Goal: Transaction & Acquisition: Book appointment/travel/reservation

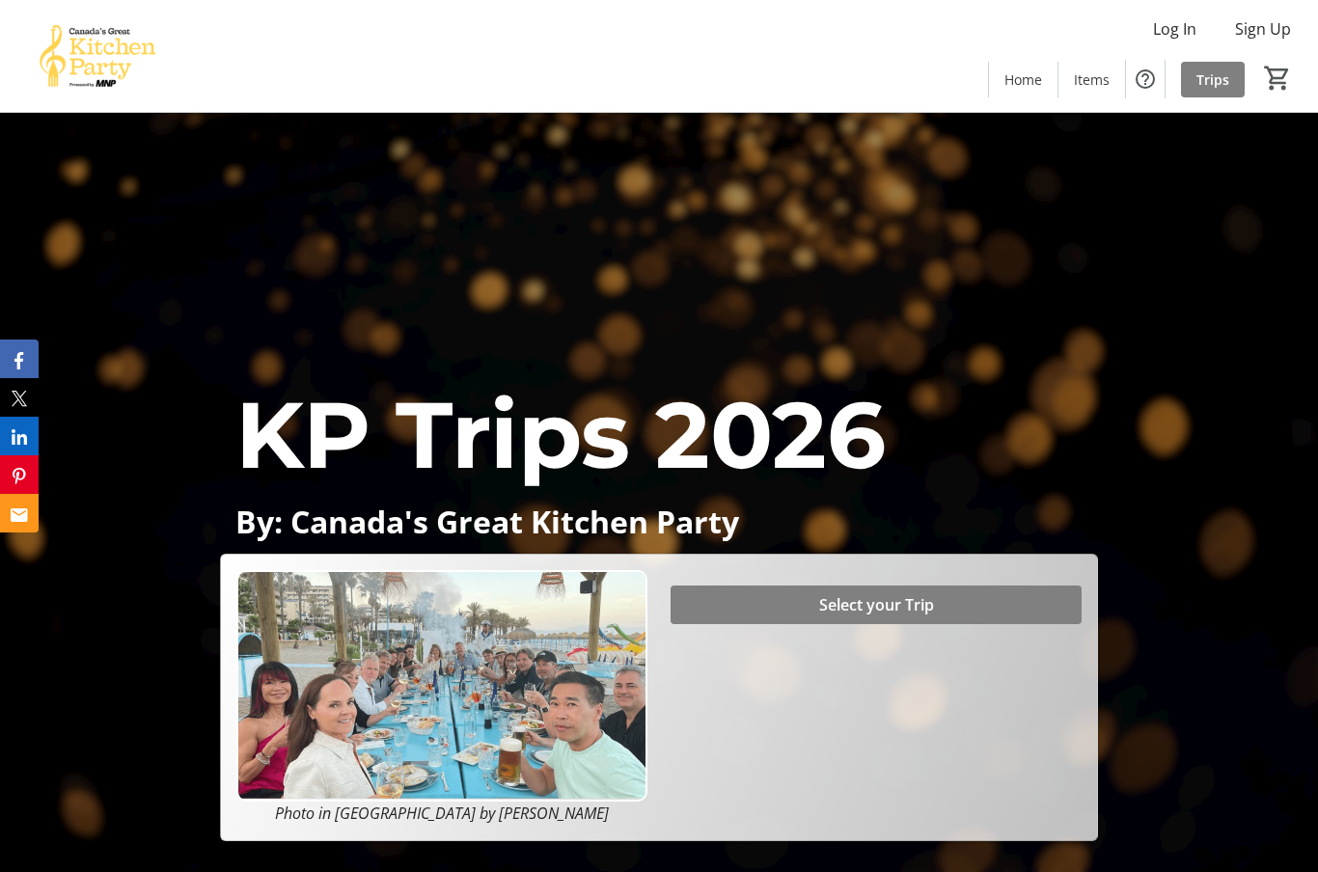
scroll to position [194, 0]
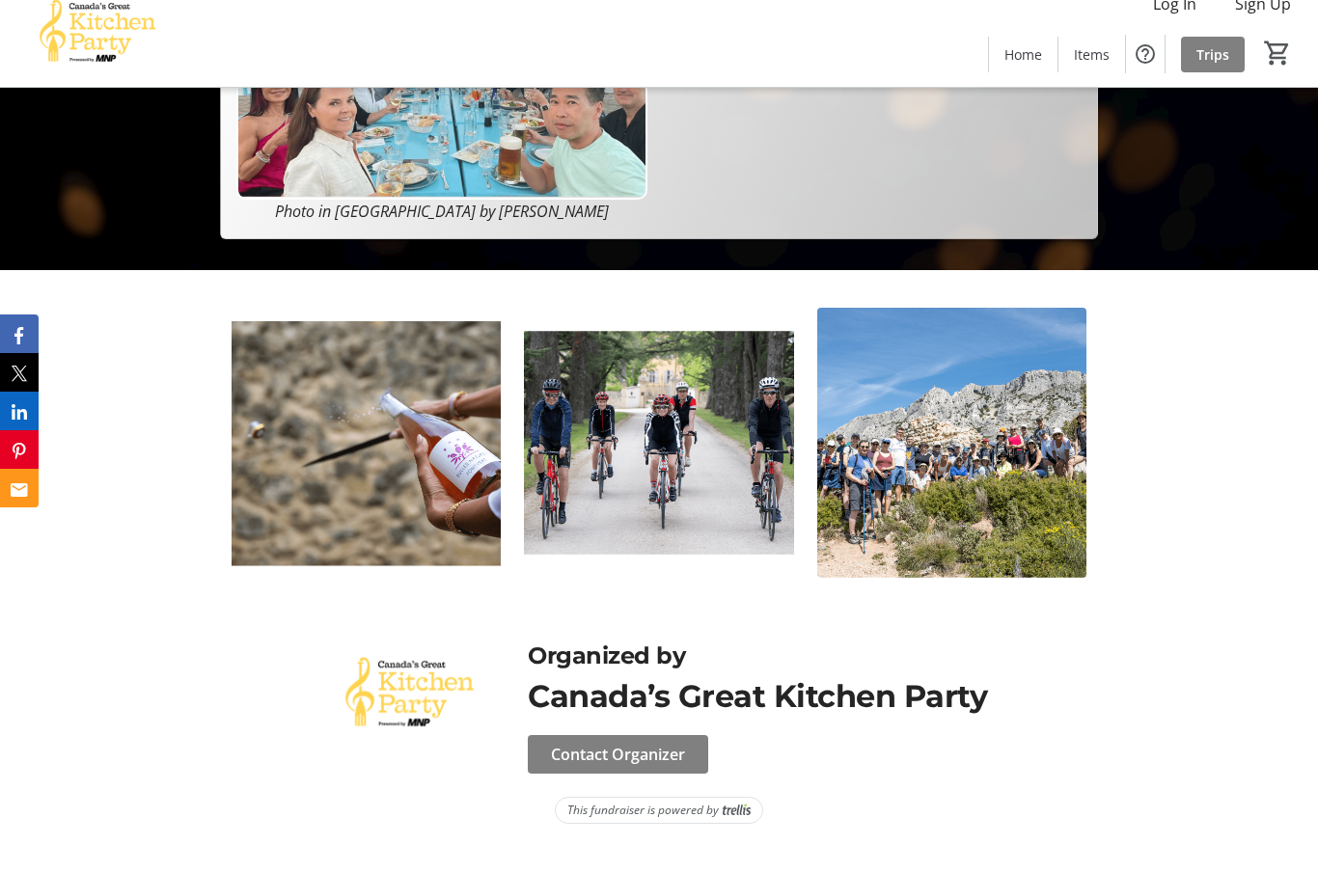
click at [1148, 604] on div at bounding box center [659, 467] width 1318 height 345
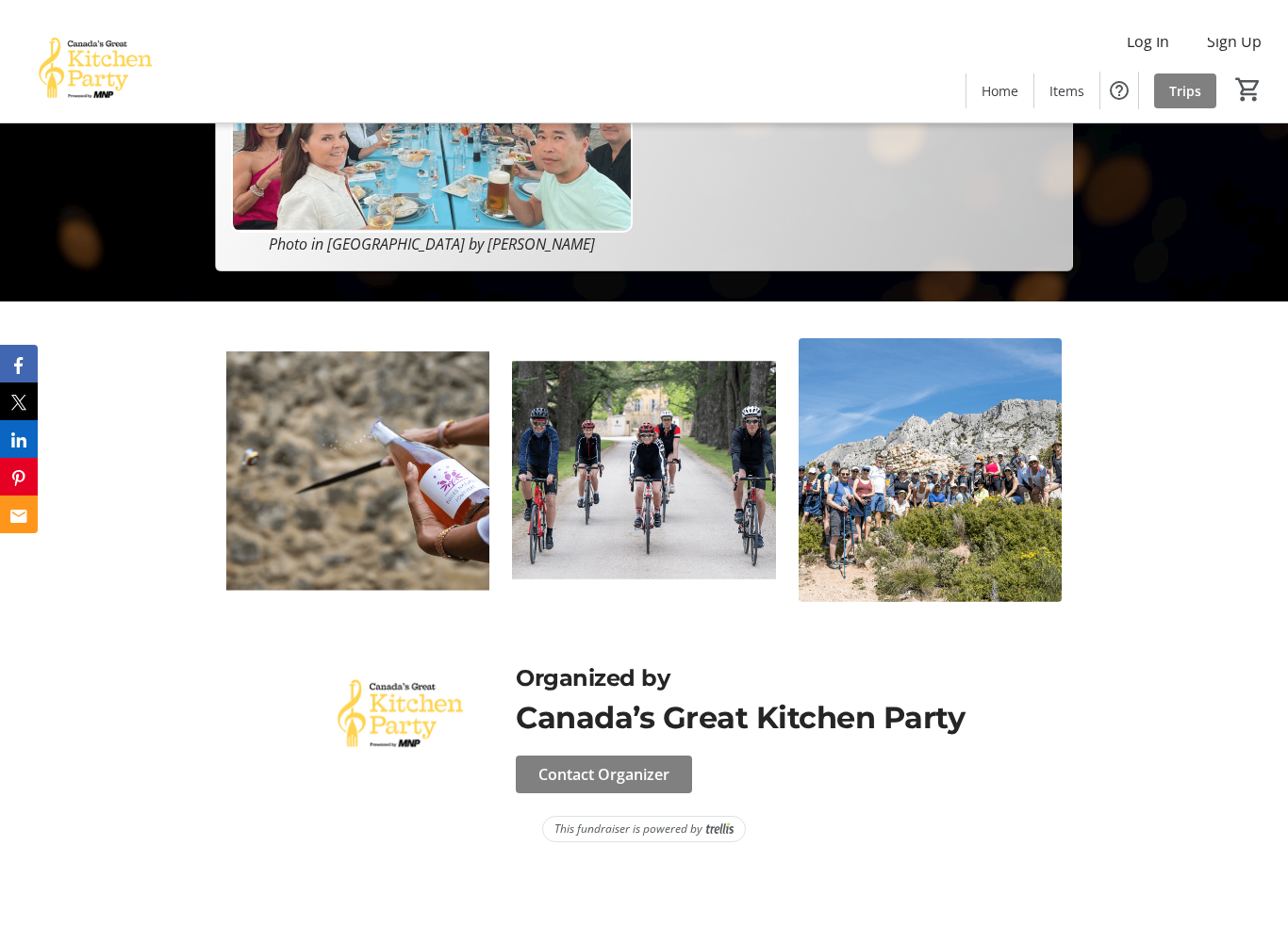
scroll to position [488, 0]
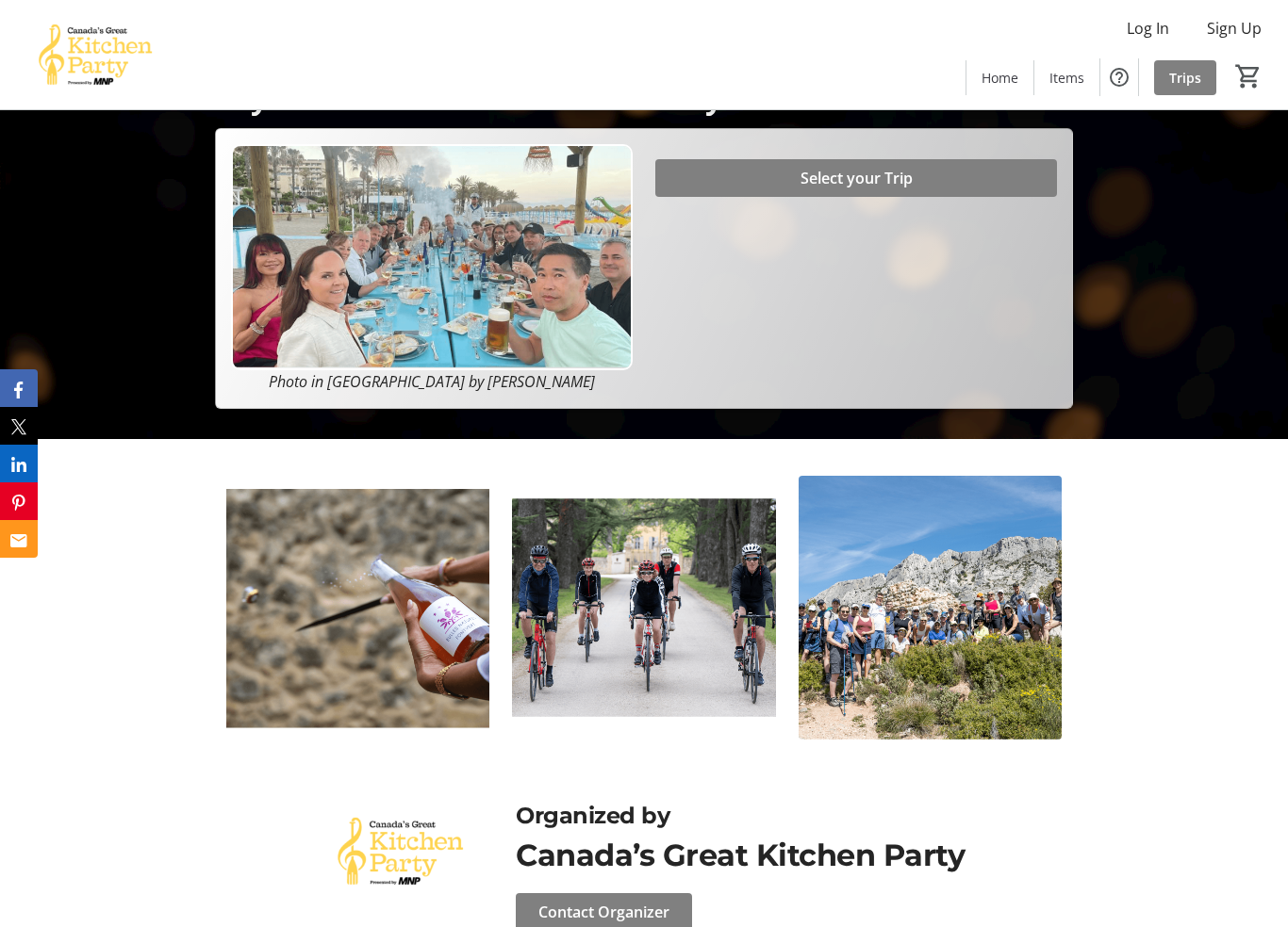
click at [990, 648] on img at bounding box center [930, 608] width 264 height 264
click at [992, 653] on img at bounding box center [930, 608] width 264 height 264
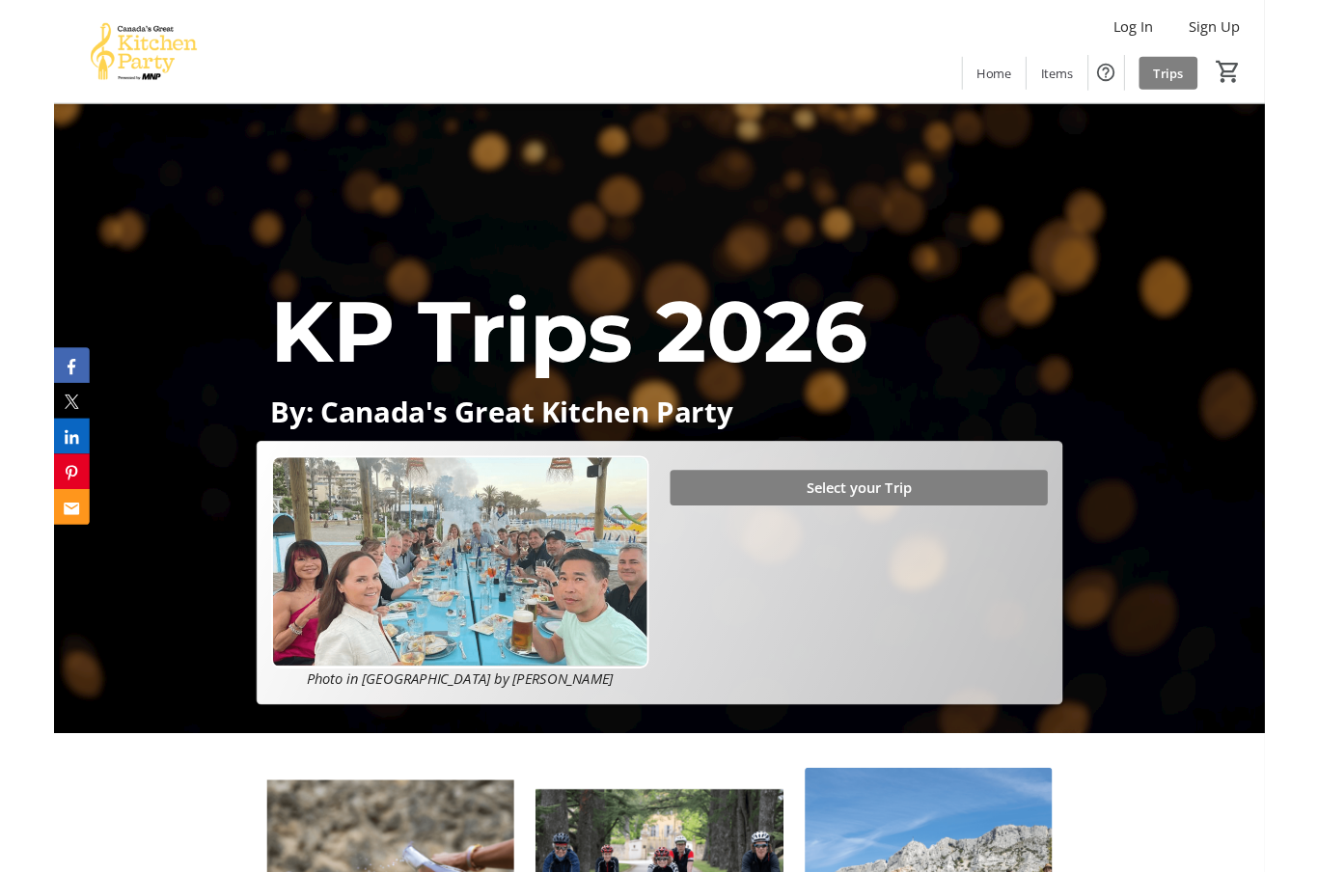
scroll to position [223, 0]
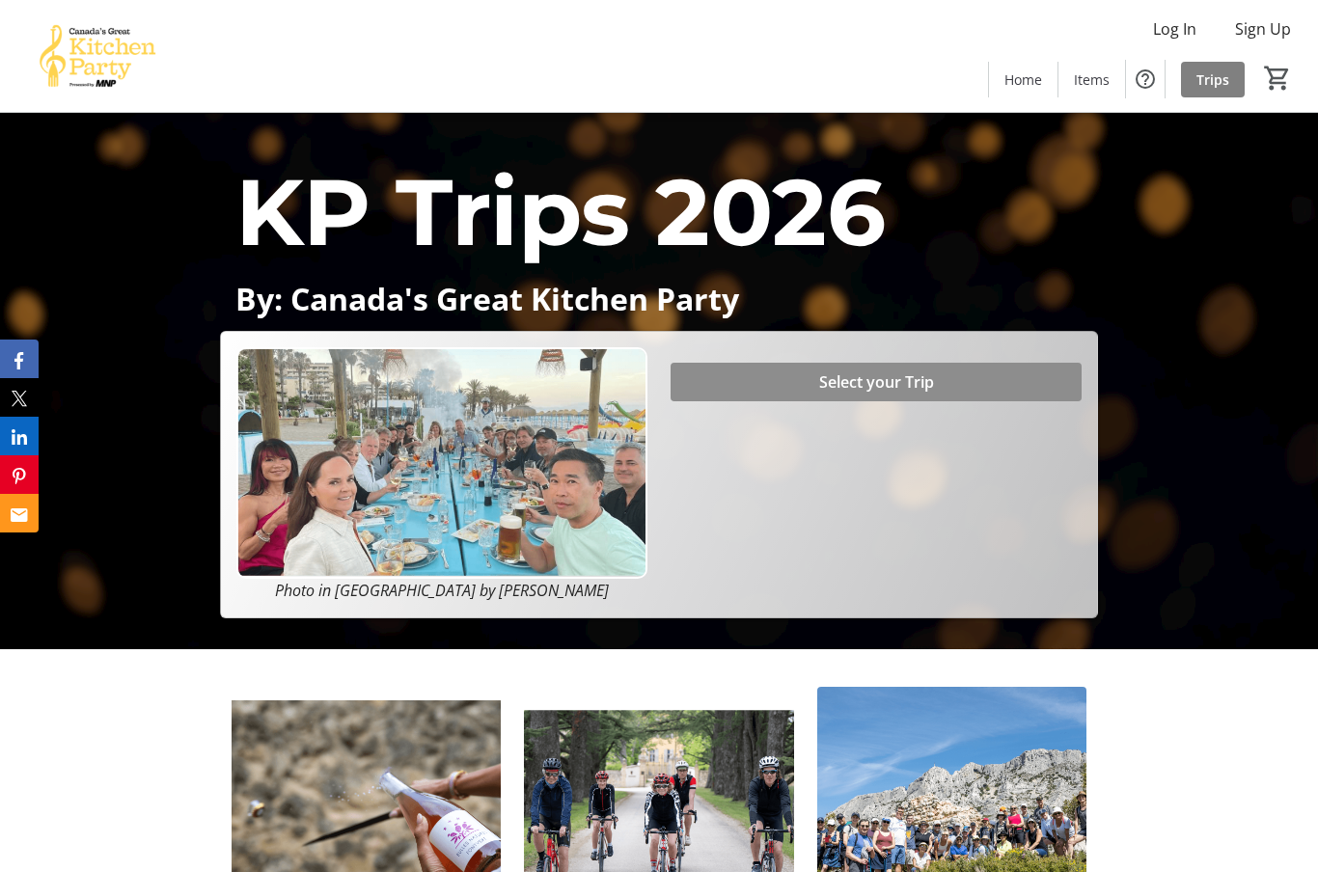
click at [923, 382] on span "Select your Trip" at bounding box center [876, 381] width 115 height 23
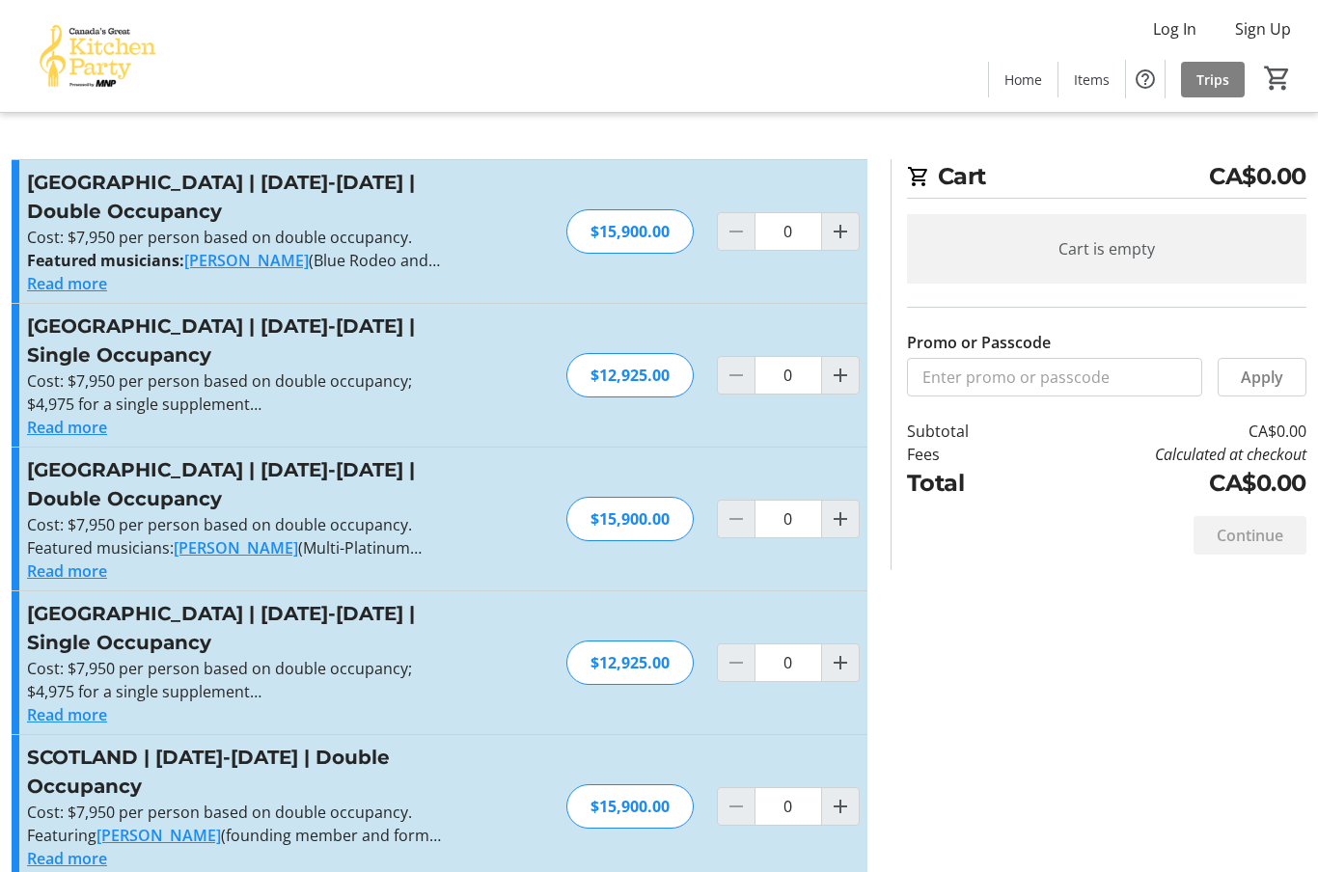
click at [92, 703] on button "Read more" at bounding box center [67, 714] width 80 height 23
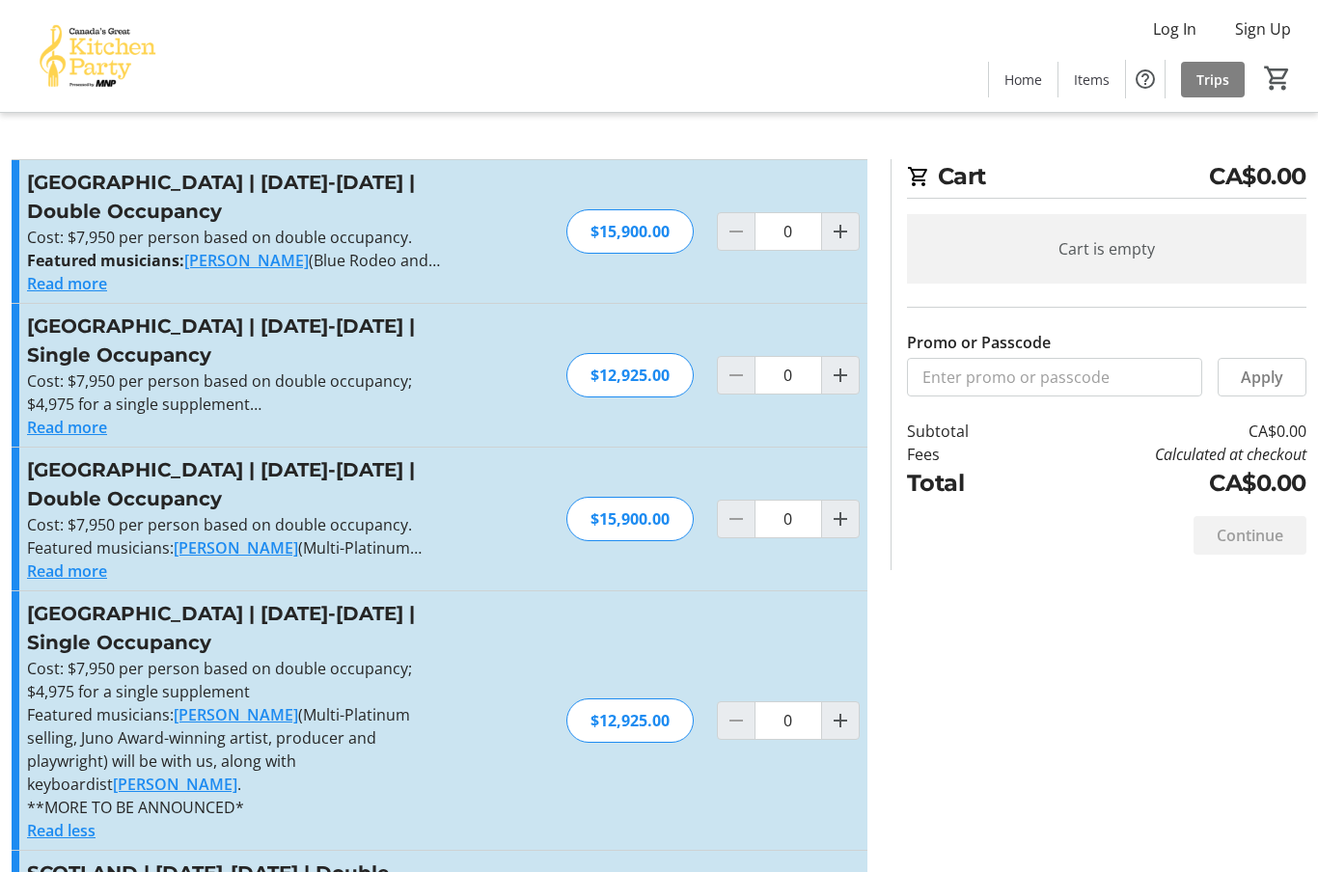
click at [171, 622] on h3 "[GEOGRAPHIC_DATA] | [DATE]-[DATE] | Single Occupancy" at bounding box center [238, 628] width 422 height 58
click at [178, 624] on h3 "[GEOGRAPHIC_DATA] | [DATE]-[DATE] | Single Occupancy" at bounding box center [238, 628] width 422 height 58
click at [1024, 81] on span "Home" at bounding box center [1023, 79] width 38 height 20
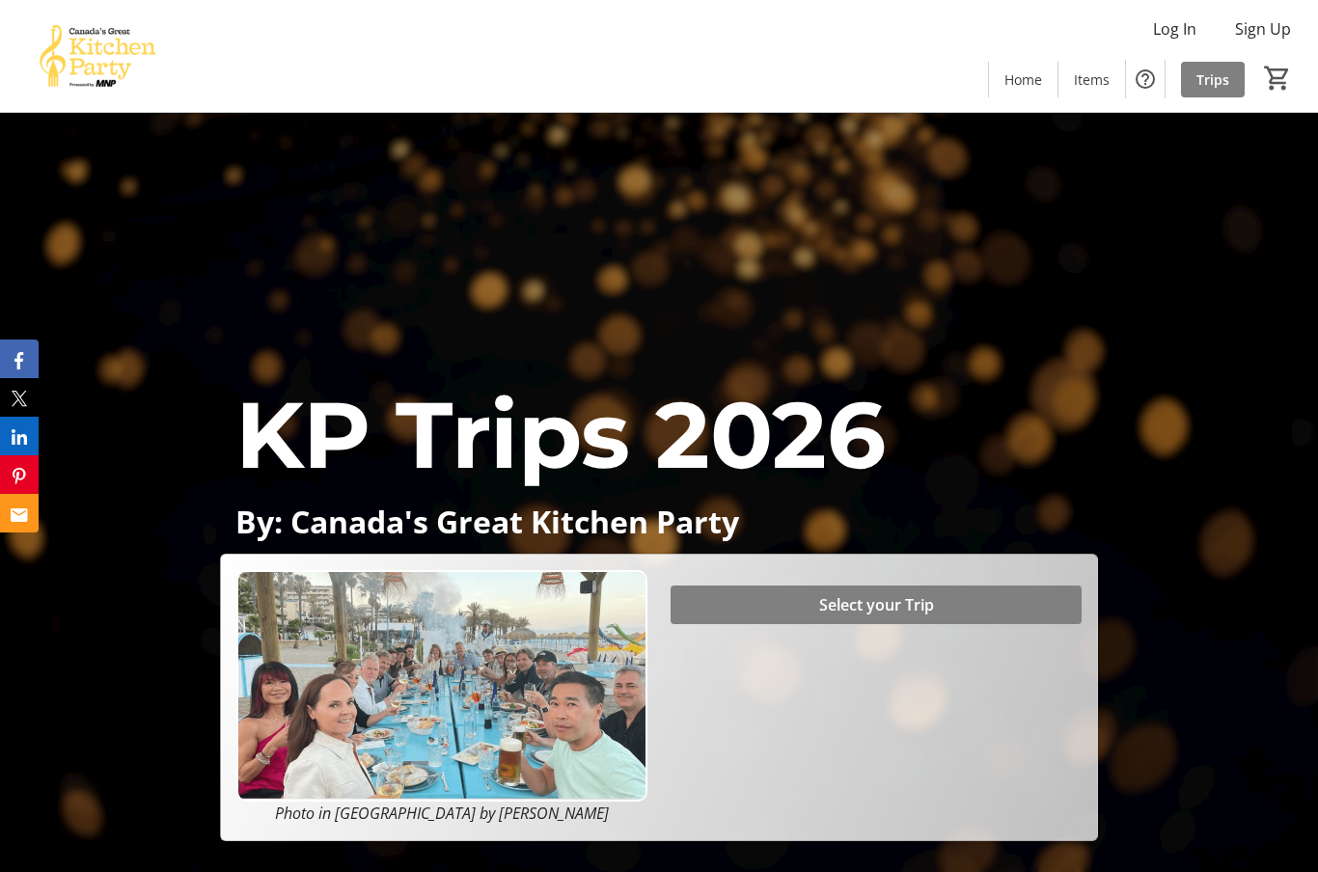
click at [914, 614] on span "Select your Trip" at bounding box center [876, 604] width 115 height 23
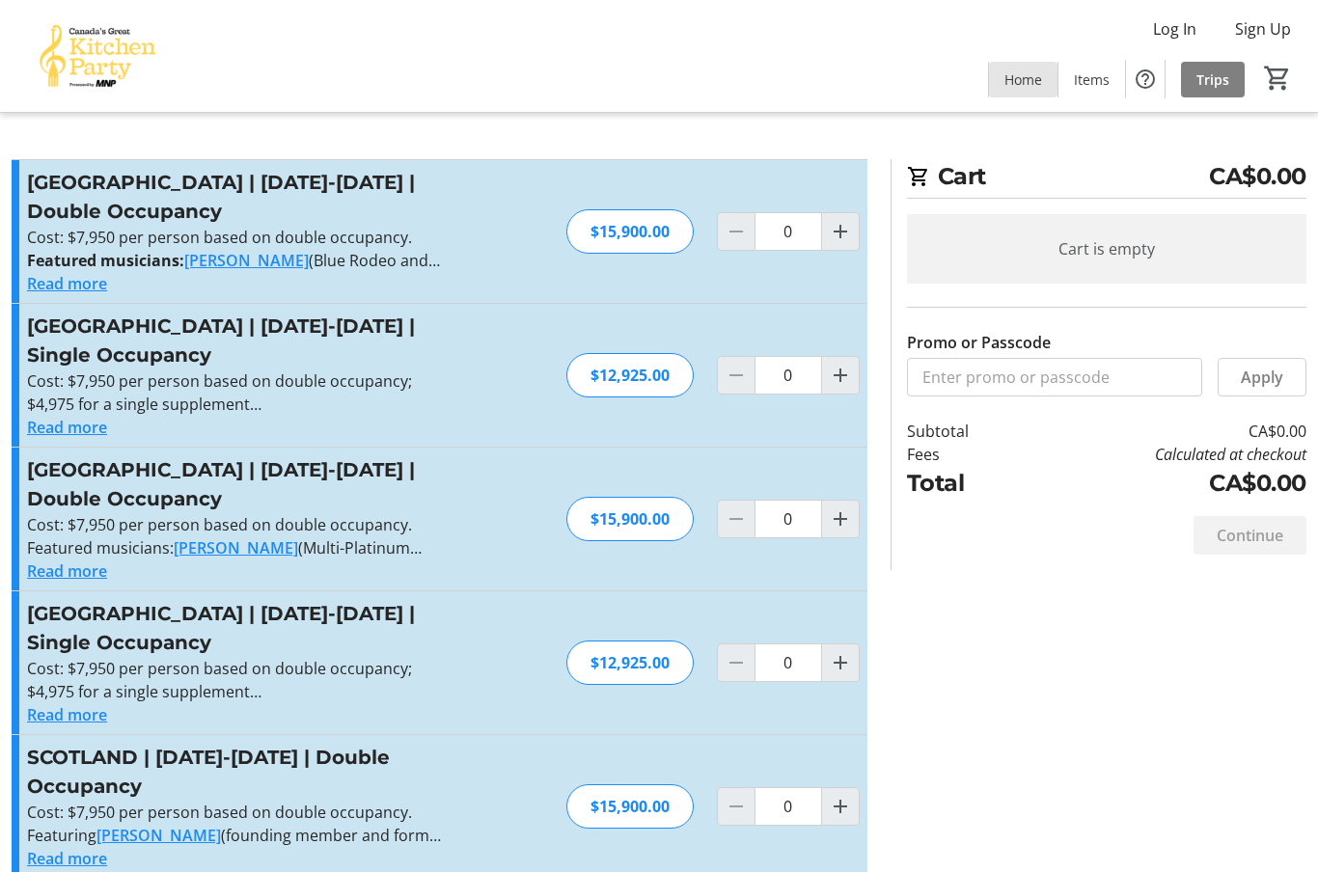
click at [1026, 77] on span "Home" at bounding box center [1023, 79] width 38 height 20
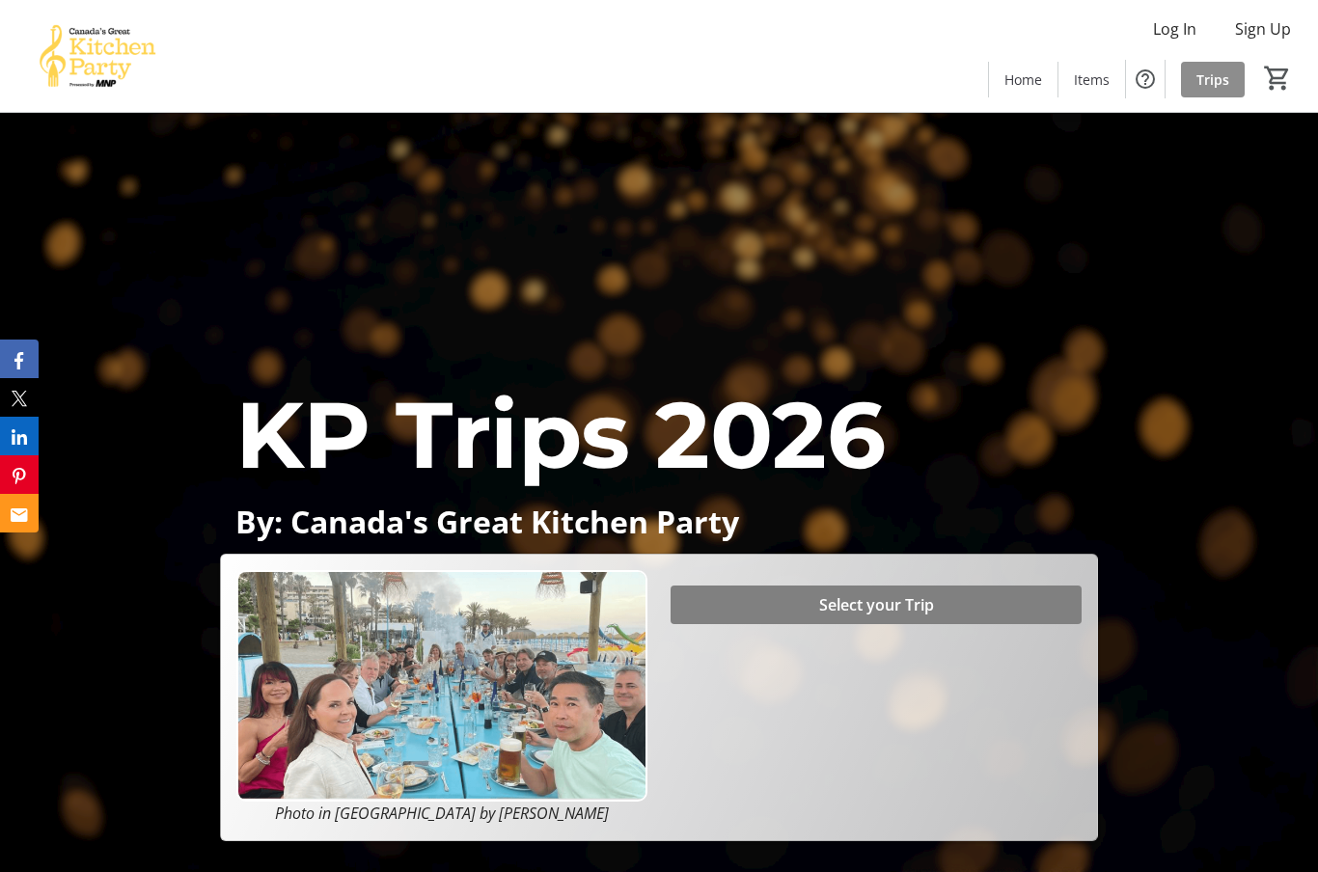
click at [1220, 74] on span "Trips" at bounding box center [1212, 79] width 33 height 20
